Goal: Transaction & Acquisition: Obtain resource

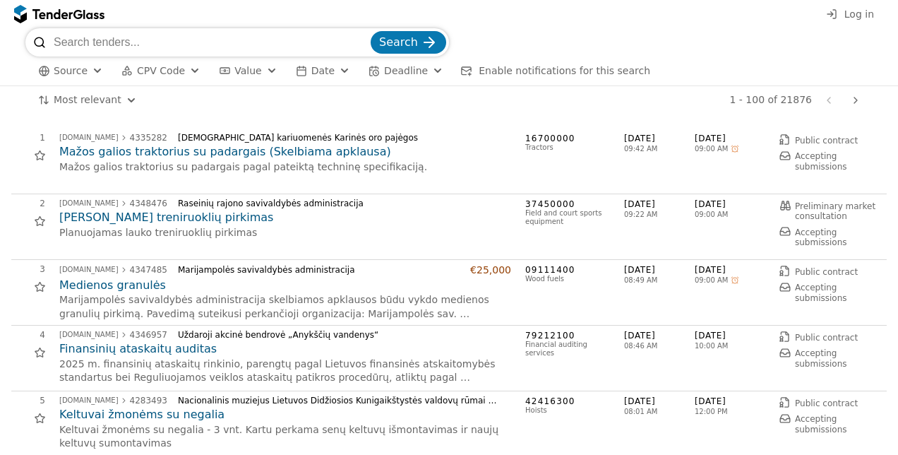
type input "C"
type input "Microsoft"
click at [371, 31] on button "Search" at bounding box center [409, 42] width 76 height 23
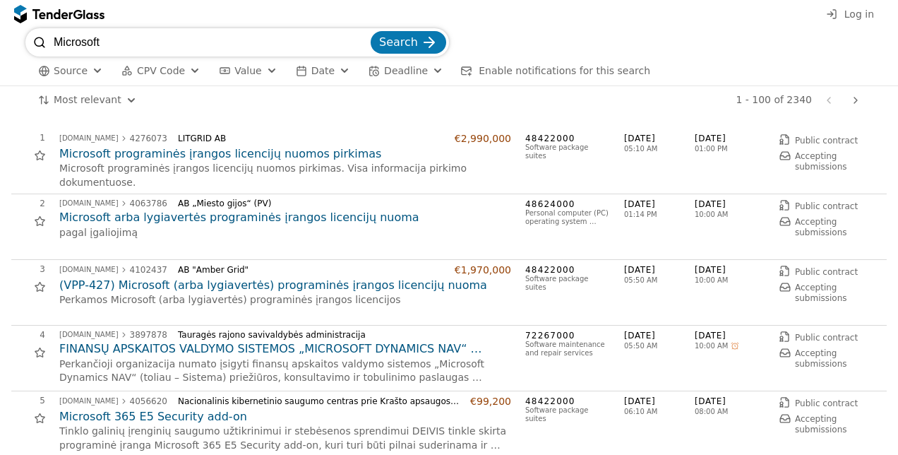
click at [137, 41] on input "Microsoft" at bounding box center [211, 42] width 314 height 28
type input "CRM"
click at [371, 31] on button "Search" at bounding box center [409, 42] width 76 height 23
click at [397, 53] on button "Search" at bounding box center [409, 42] width 76 height 23
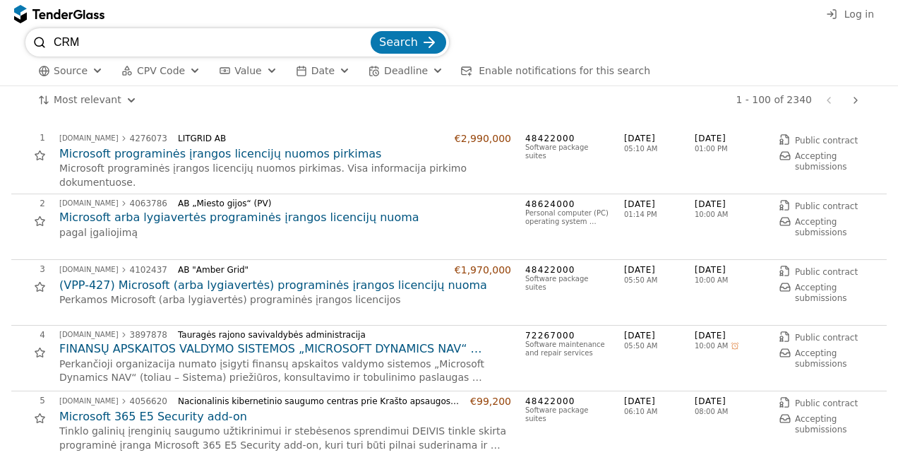
click at [400, 46] on span "Search" at bounding box center [398, 41] width 39 height 13
click at [312, 35] on input "CRM" at bounding box center [211, 42] width 314 height 28
click at [421, 44] on div "submit" at bounding box center [429, 42] width 55 height 55
click at [83, 41] on input "CRM" at bounding box center [211, 42] width 314 height 28
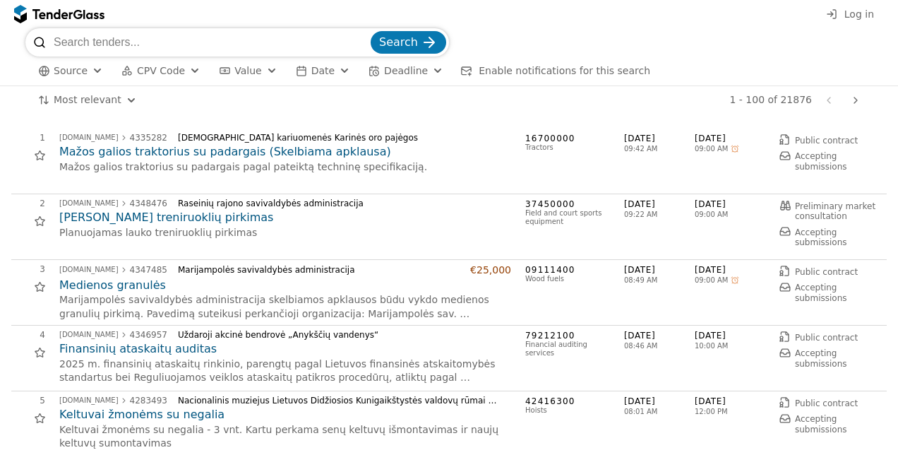
click at [116, 30] on input "search" at bounding box center [211, 42] width 314 height 28
type input "CRM"
click at [371, 31] on button "Search" at bounding box center [409, 42] width 76 height 23
click at [400, 45] on span "Search" at bounding box center [398, 41] width 39 height 13
click at [30, 13] on div at bounding box center [59, 14] width 90 height 23
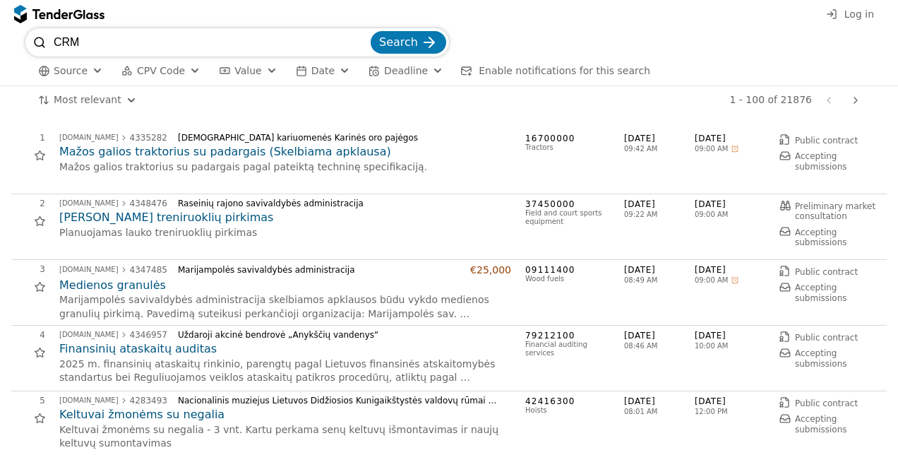
click at [22, 14] on div at bounding box center [20, 14] width 13 height 19
click at [50, 9] on div at bounding box center [52, 13] width 40 height 9
click at [54, 15] on div at bounding box center [52, 13] width 40 height 9
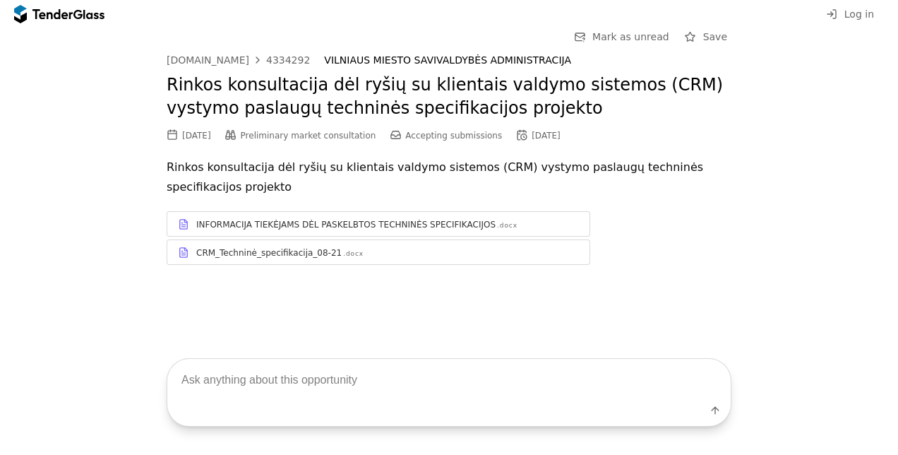
click at [249, 253] on div "CRM_Techninė_specifikacija_08-21" at bounding box center [268, 252] width 145 height 11
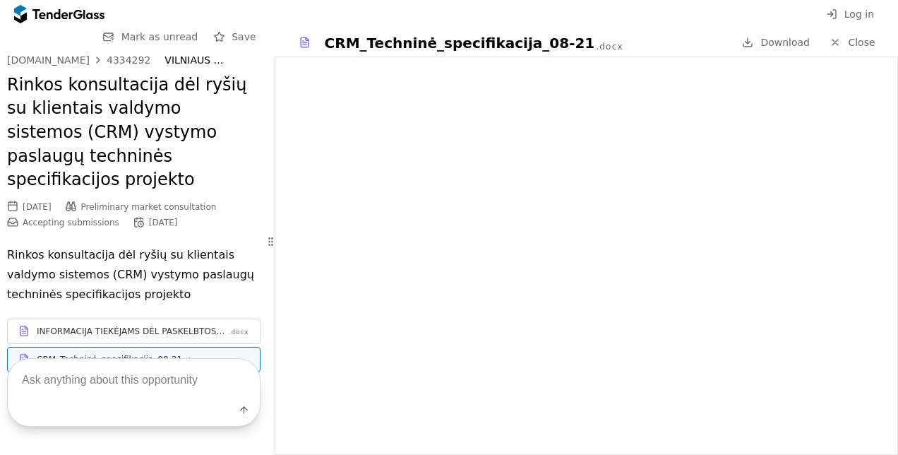
click at [163, 326] on div "INFORMACIJA TIEKĖJAMS DĖL PASKELBTOS TECHNINĖS SPECIFIKACIJOS" at bounding box center [132, 331] width 191 height 11
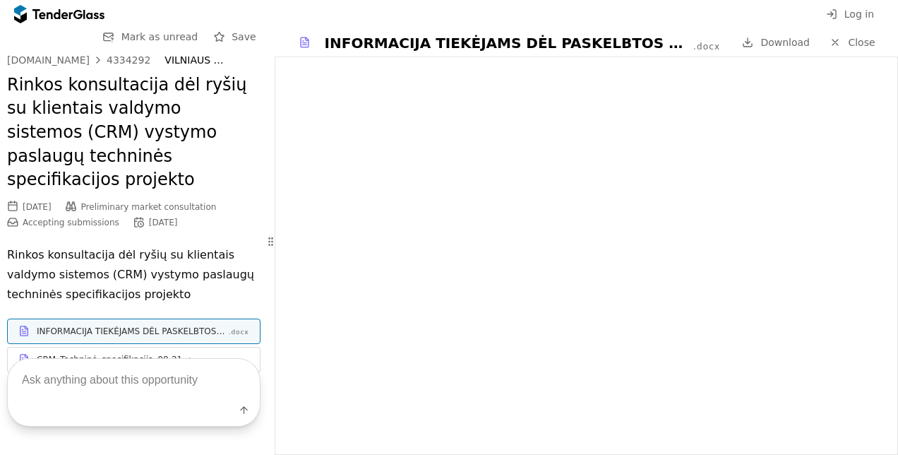
click at [147, 333] on div "Label" at bounding box center [134, 392] width 268 height 125
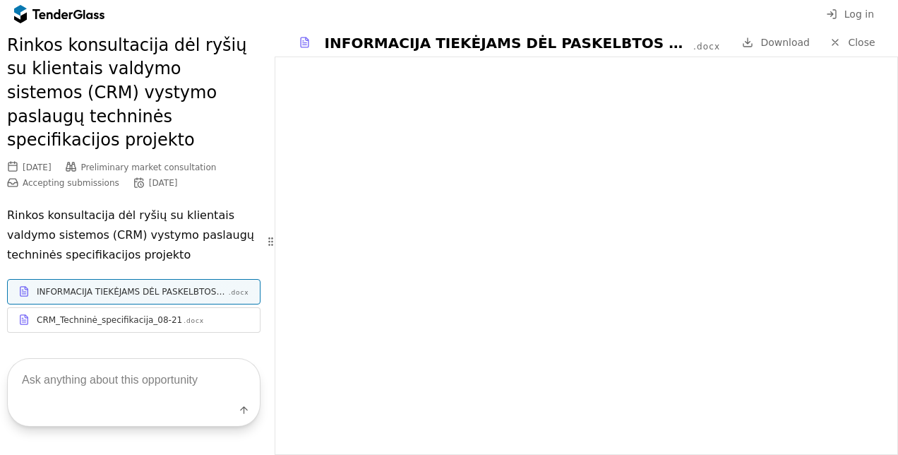
click at [145, 314] on div "CRM_Techninė_specifikacija_08-21" at bounding box center [109, 319] width 145 height 11
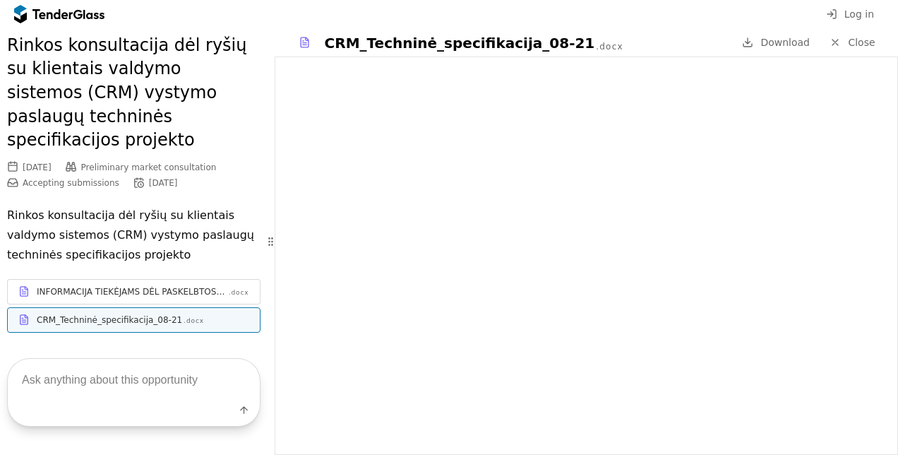
click at [775, 37] on span "Download" at bounding box center [784, 42] width 49 height 11
